Goal: Check status

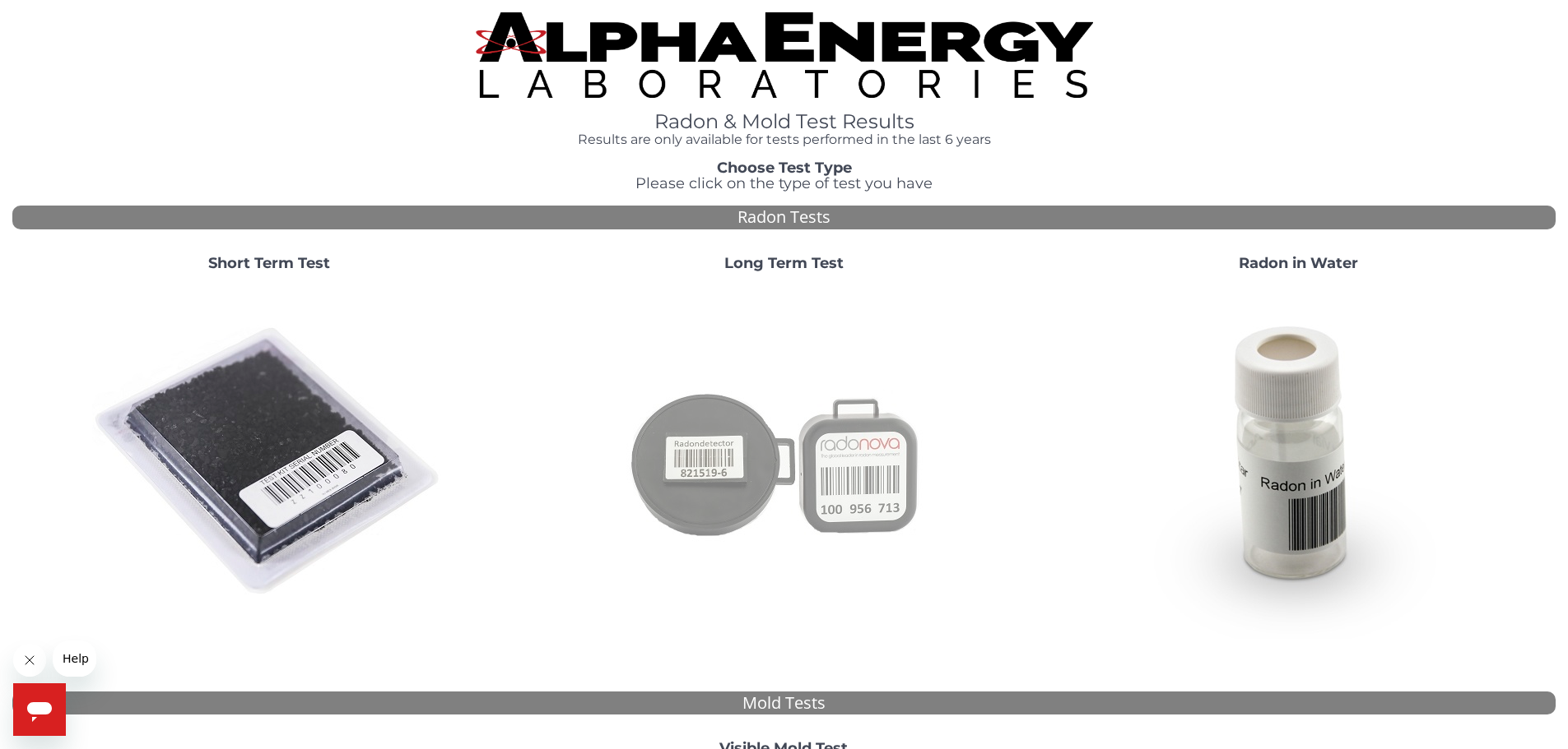
scroll to position [329, 0]
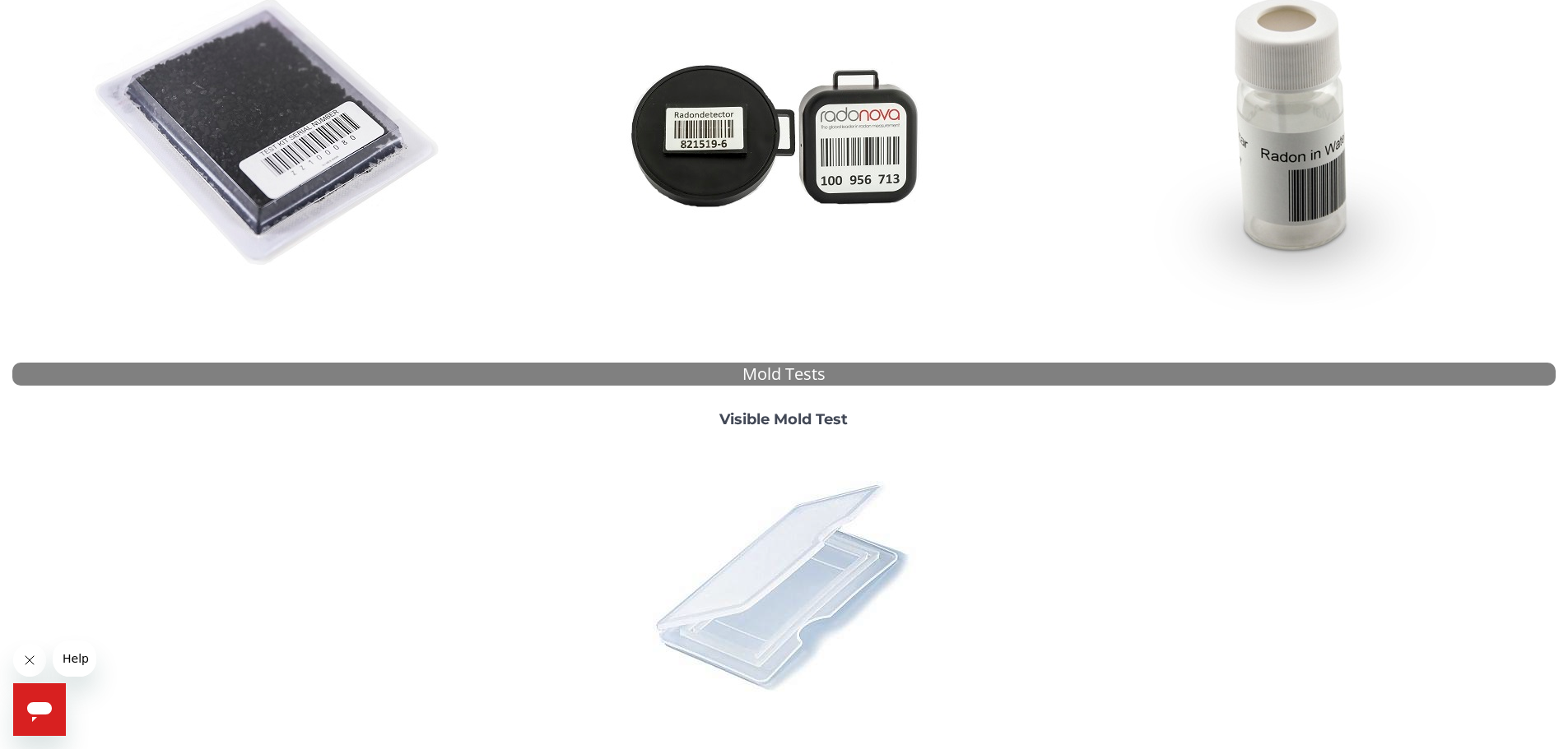
click at [782, 554] on img at bounding box center [783, 585] width 288 height 288
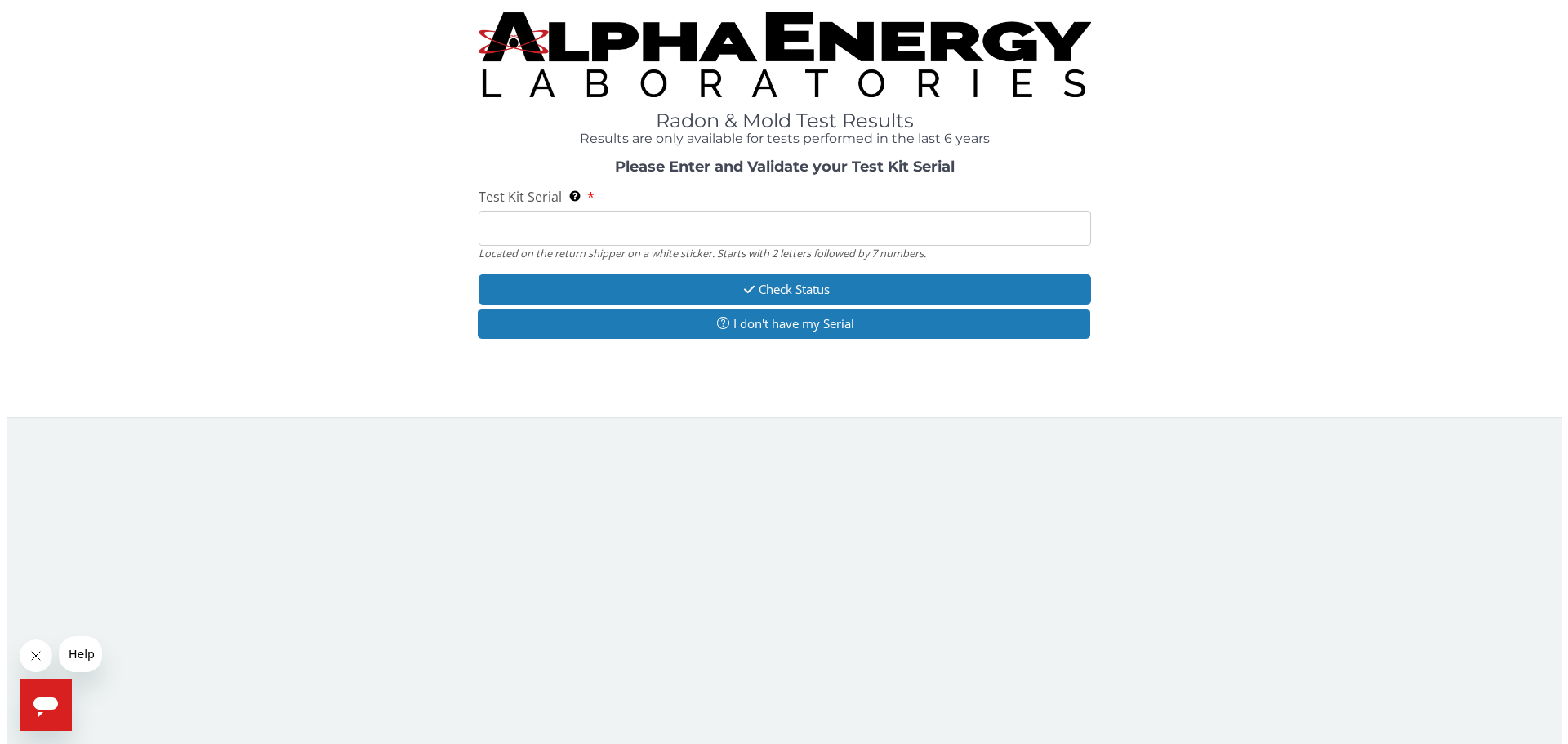
scroll to position [0, 0]
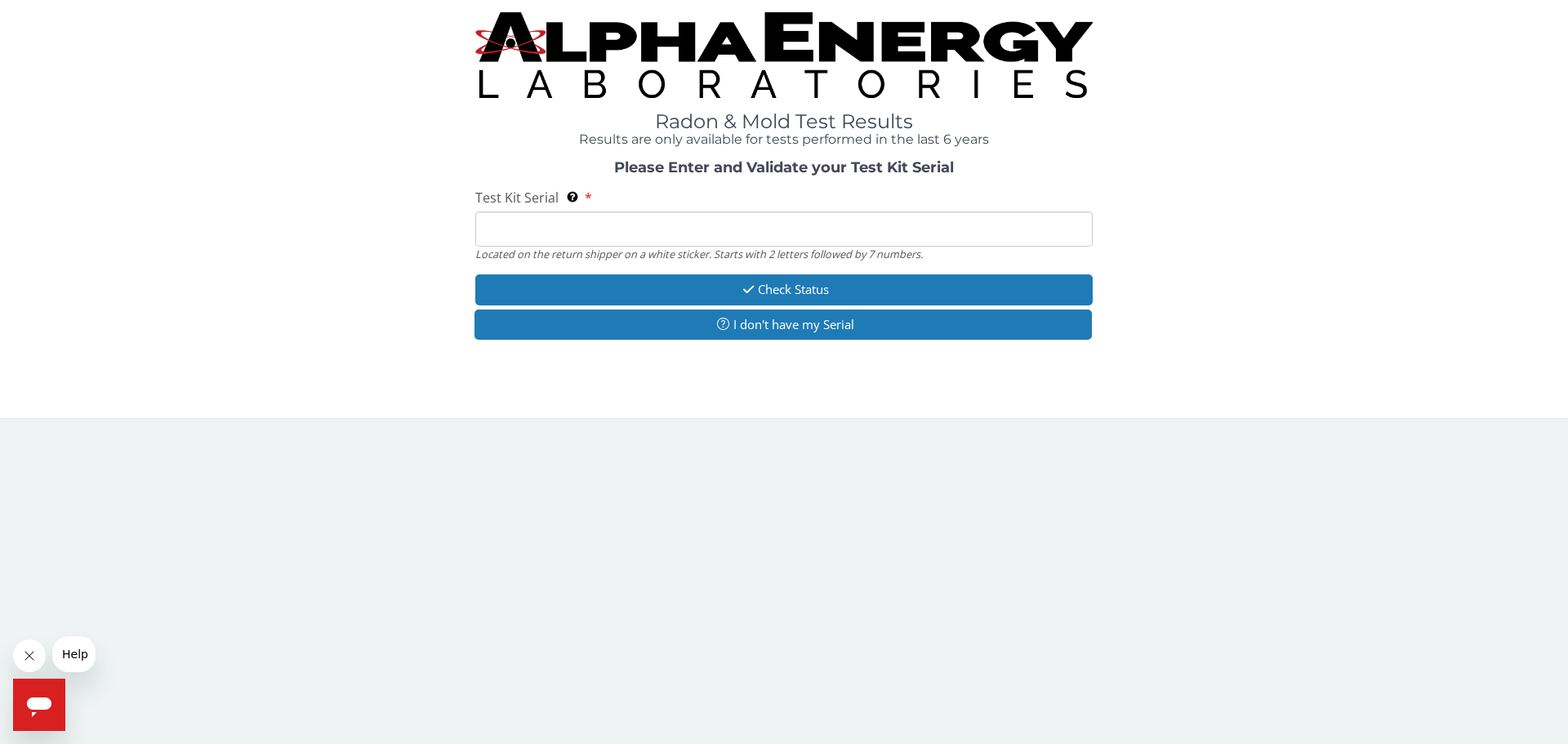
click at [612, 236] on input "Test Kit Serial Located on the return shipper on a white sticker. Starts with 2…" at bounding box center [784, 229] width 618 height 35
type input "ML194550"
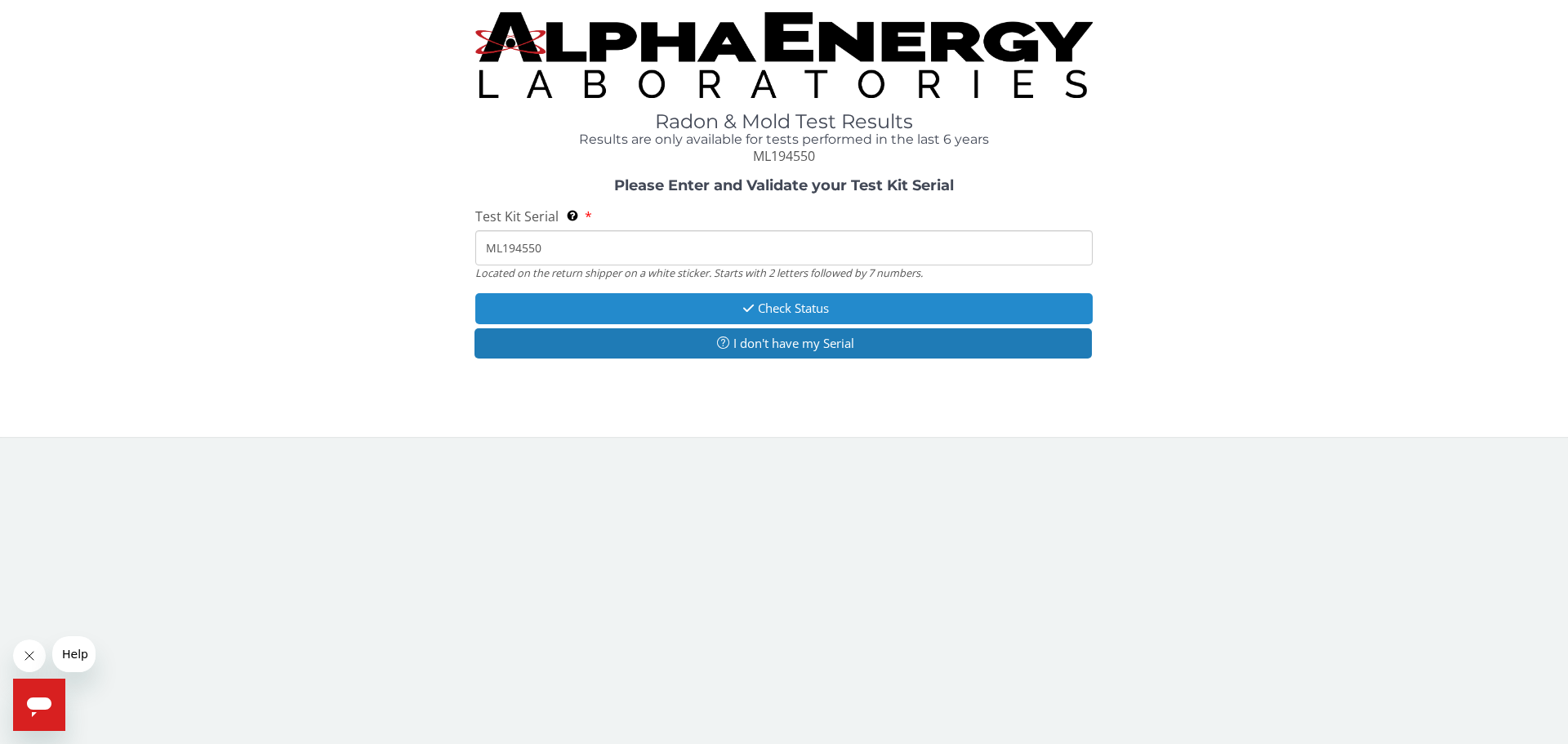
click at [725, 304] on button "Check Status" at bounding box center [784, 308] width 618 height 30
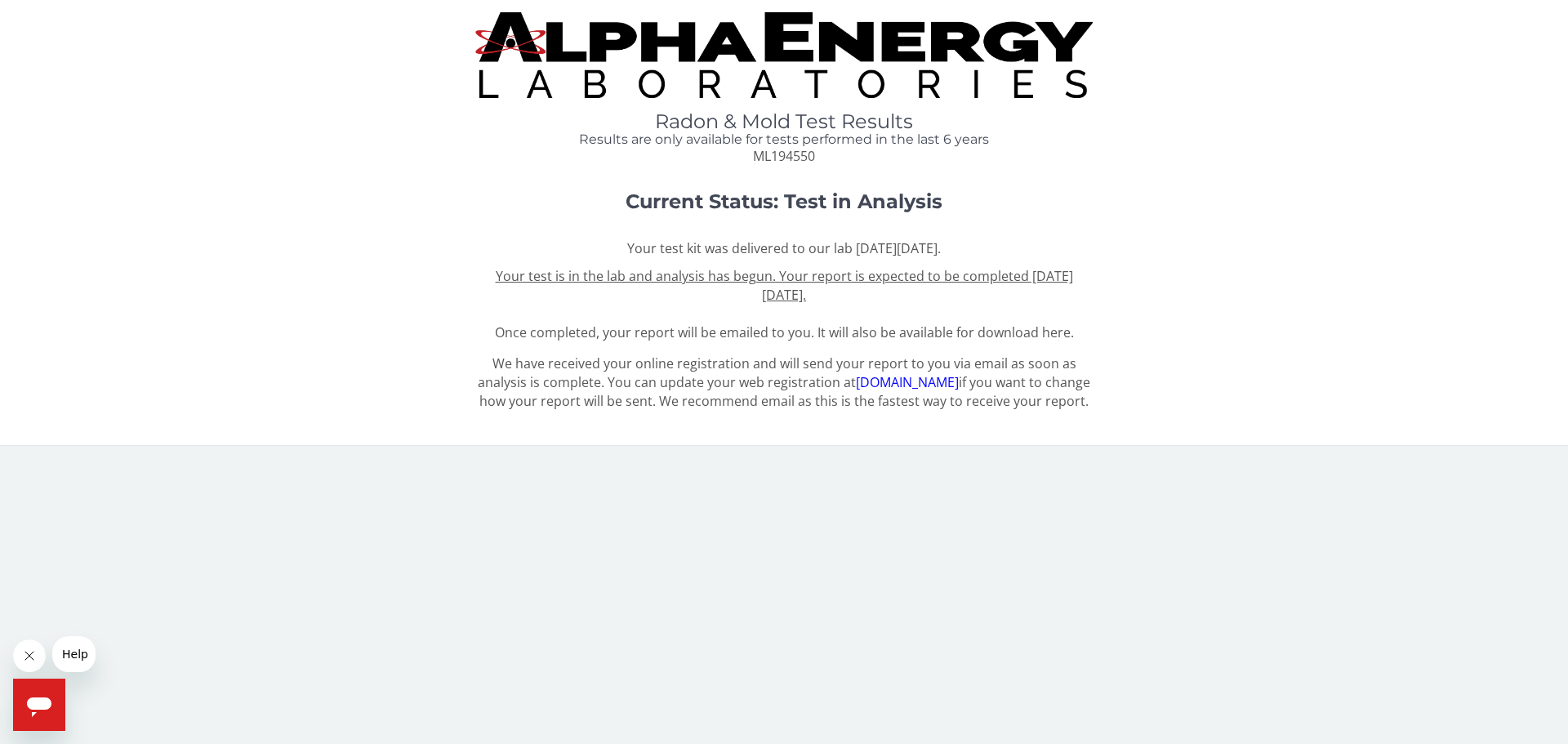
drag, startPoint x: 402, startPoint y: 138, endPoint x: 1132, endPoint y: 184, distance: 731.4
click at [1132, 184] on div "Radon & Mold Test Results Results are only available for tests performed in the…" at bounding box center [784, 215] width 1544 height 408
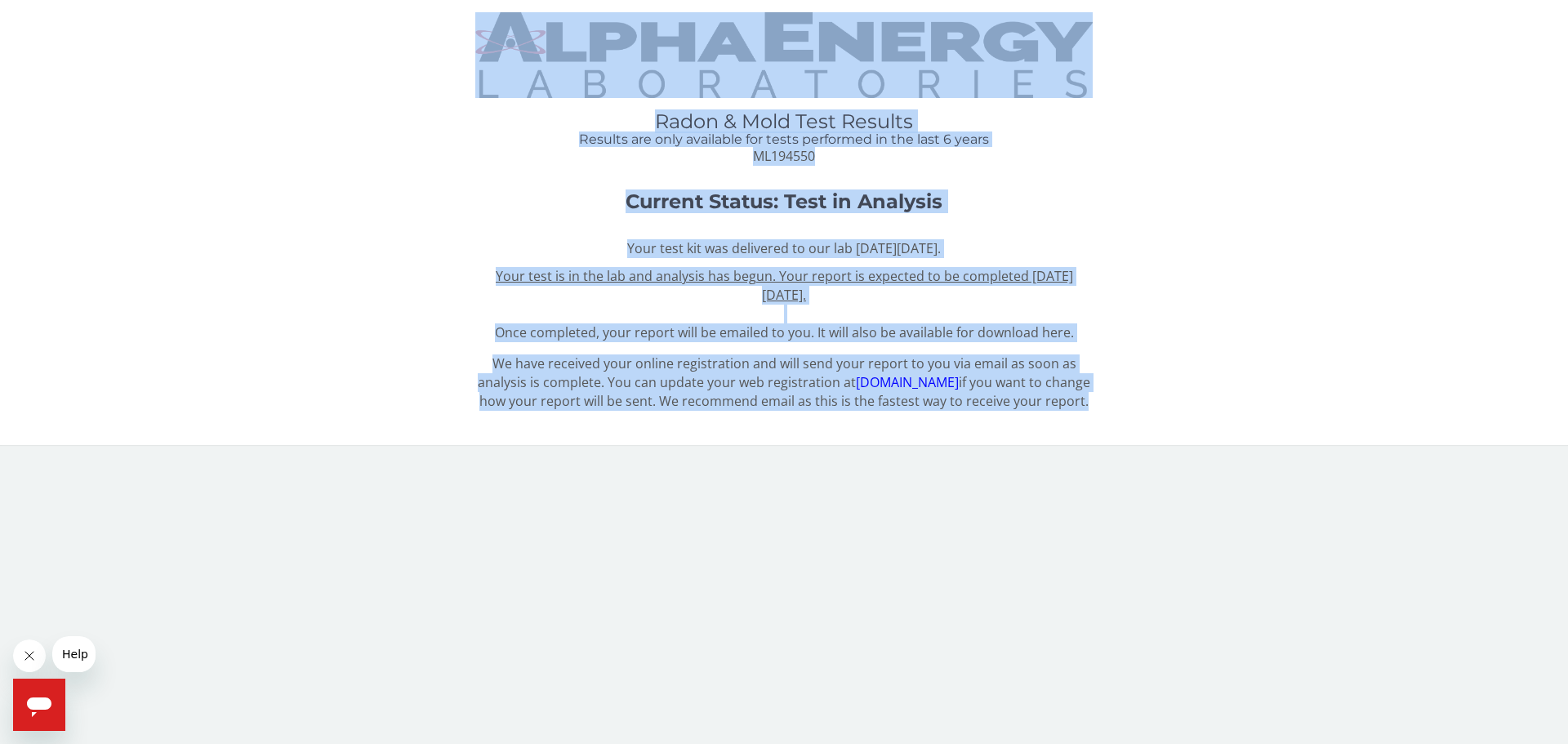
drag, startPoint x: 800, startPoint y: 418, endPoint x: 551, endPoint y: 45, distance: 448.5
click at [551, 45] on div "Radon & Mold Test Results Results are only available for tests performed in the…" at bounding box center [784, 215] width 1544 height 408
